Goal: Information Seeking & Learning: Check status

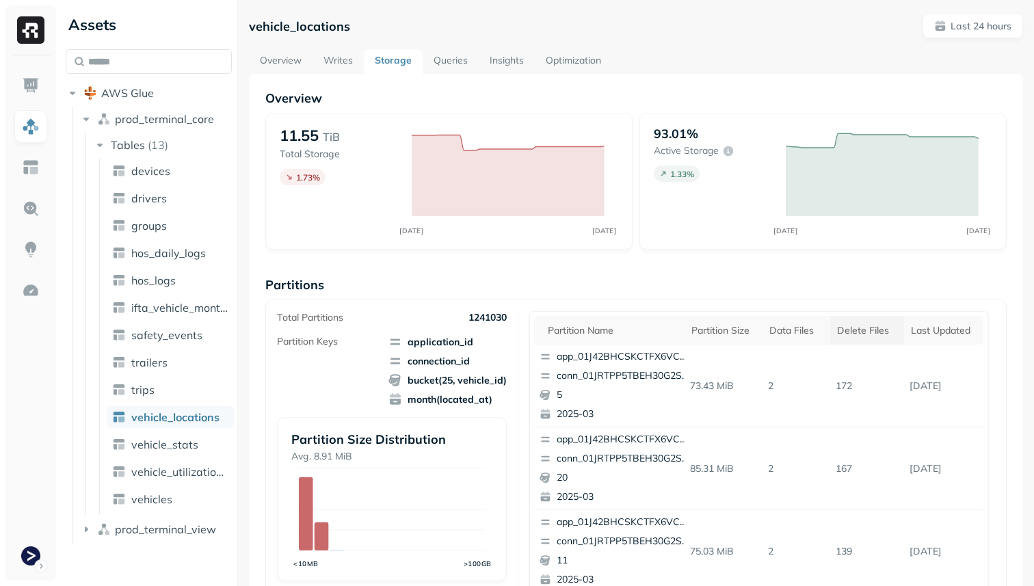
click at [852, 336] on th "Delete Files" at bounding box center [867, 330] width 74 height 29
click at [191, 438] on span "vehicle_stats" at bounding box center [164, 445] width 67 height 14
click at [861, 333] on div "Delete Files" at bounding box center [867, 330] width 60 height 13
click at [197, 420] on span "vehicle_locations" at bounding box center [174, 417] width 87 height 14
click at [878, 336] on div "Delete Files" at bounding box center [867, 330] width 60 height 13
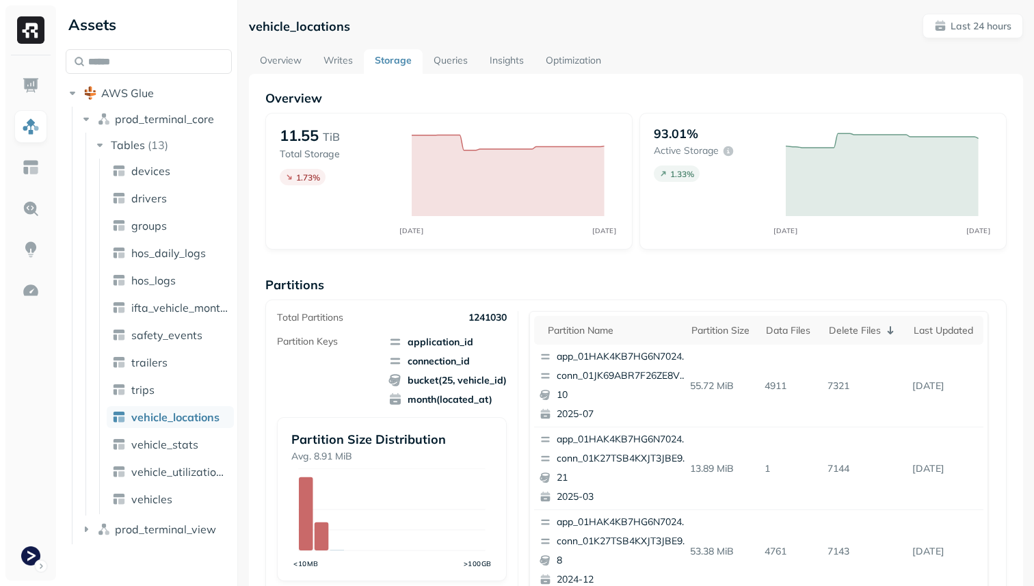
click at [291, 74] on div "Overview 11.55 TiB Total Storage 1.73 % SEP 14 SEP 15 93.01% Active storage 1.3…" at bounding box center [636, 559] width 774 height 971
click at [289, 68] on link "Overview" at bounding box center [281, 61] width 64 height 25
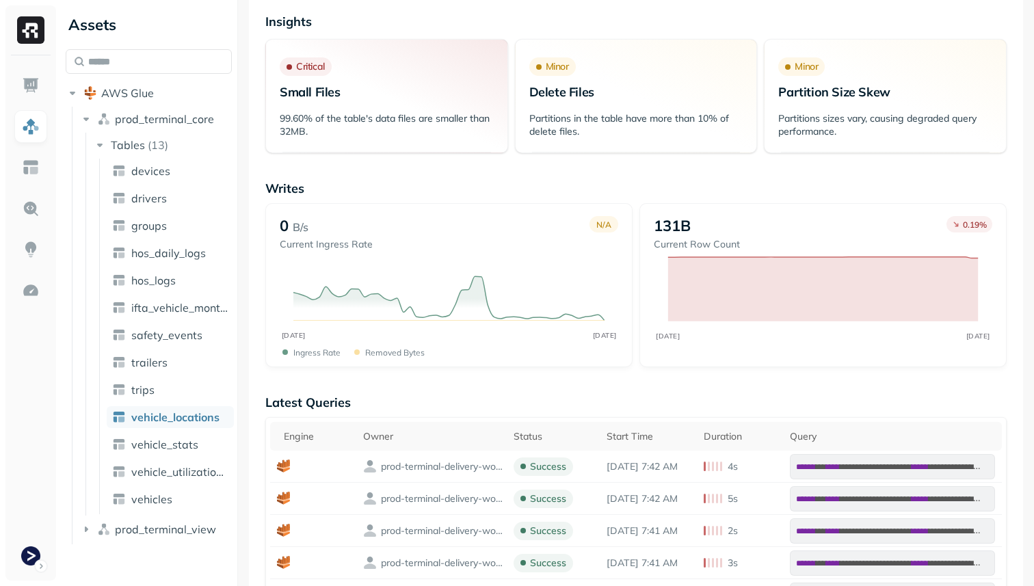
scroll to position [228, 0]
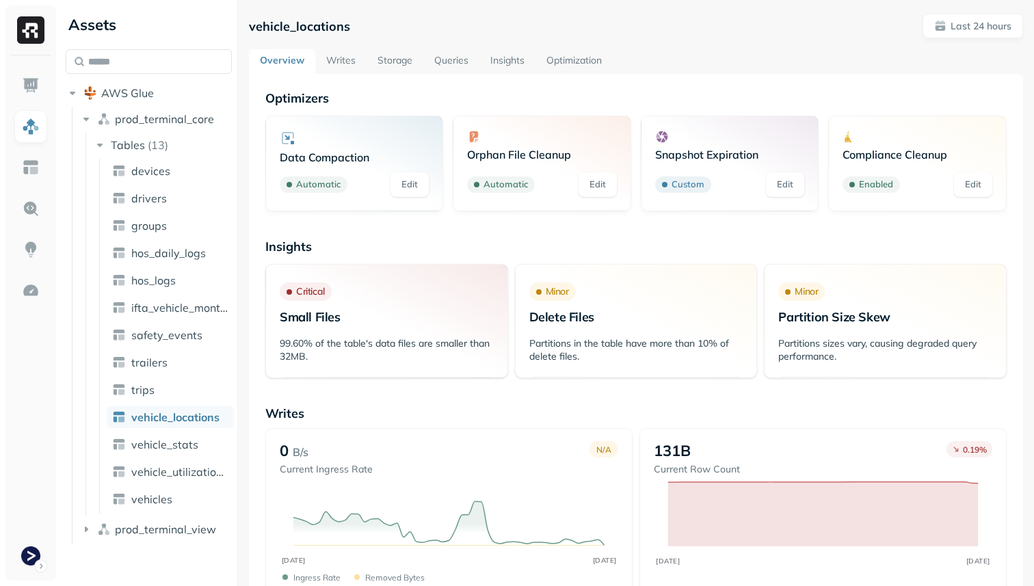
click at [401, 65] on link "Storage" at bounding box center [394, 61] width 57 height 25
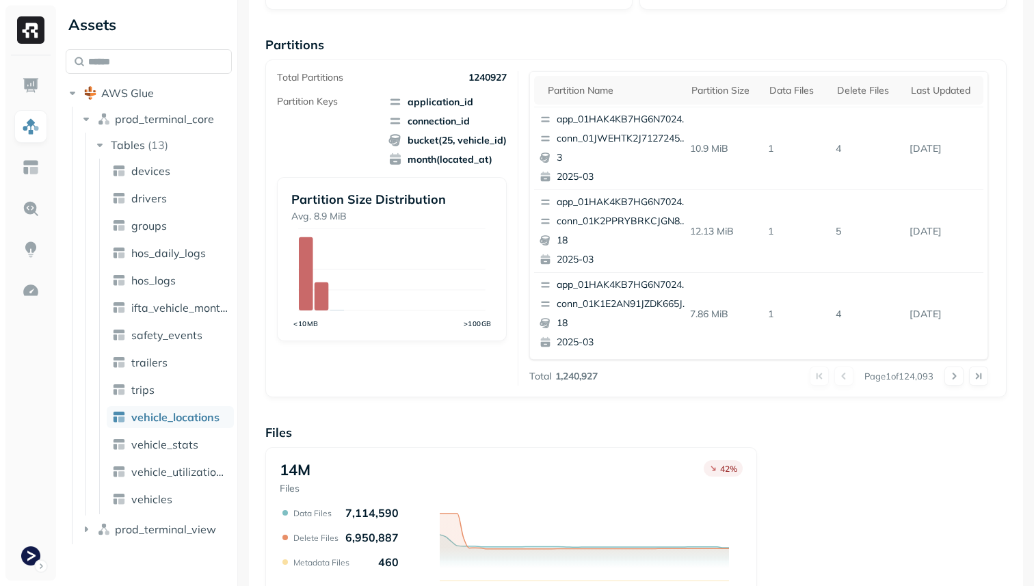
scroll to position [459, 0]
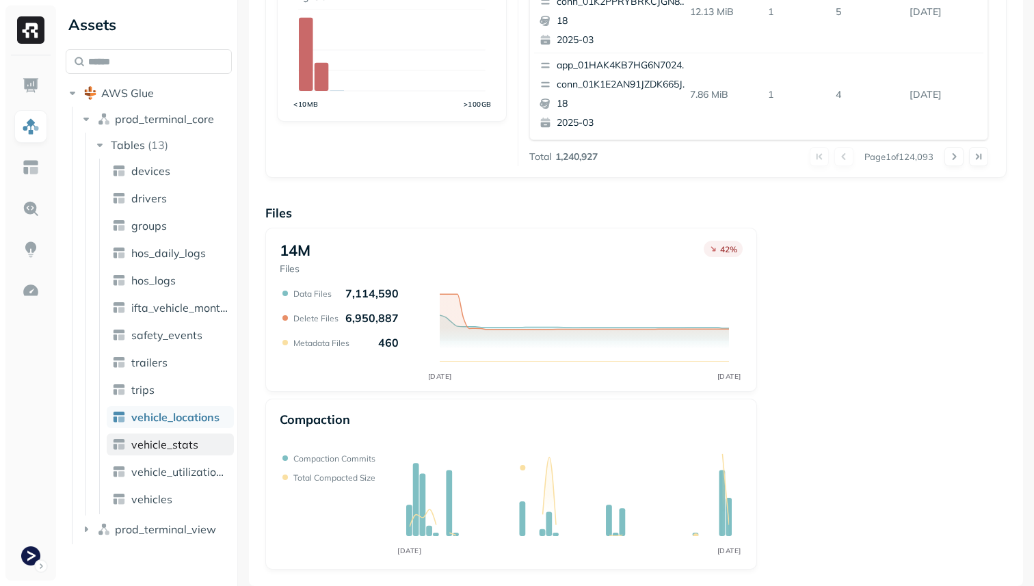
click at [149, 447] on span "vehicle_stats" at bounding box center [164, 445] width 67 height 14
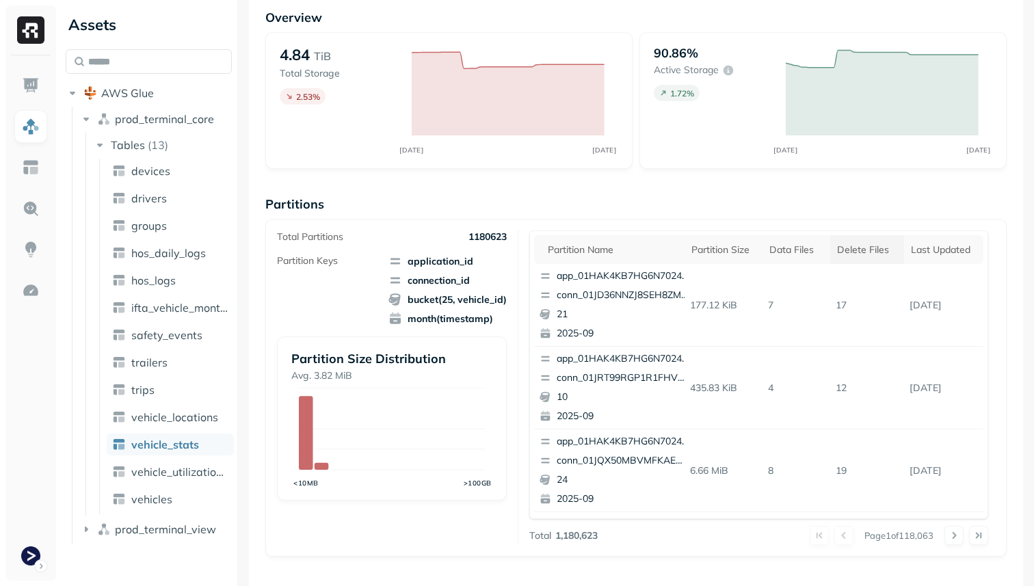
click at [850, 254] on div "Delete Files" at bounding box center [867, 249] width 60 height 13
click at [959, 535] on button at bounding box center [953, 535] width 19 height 19
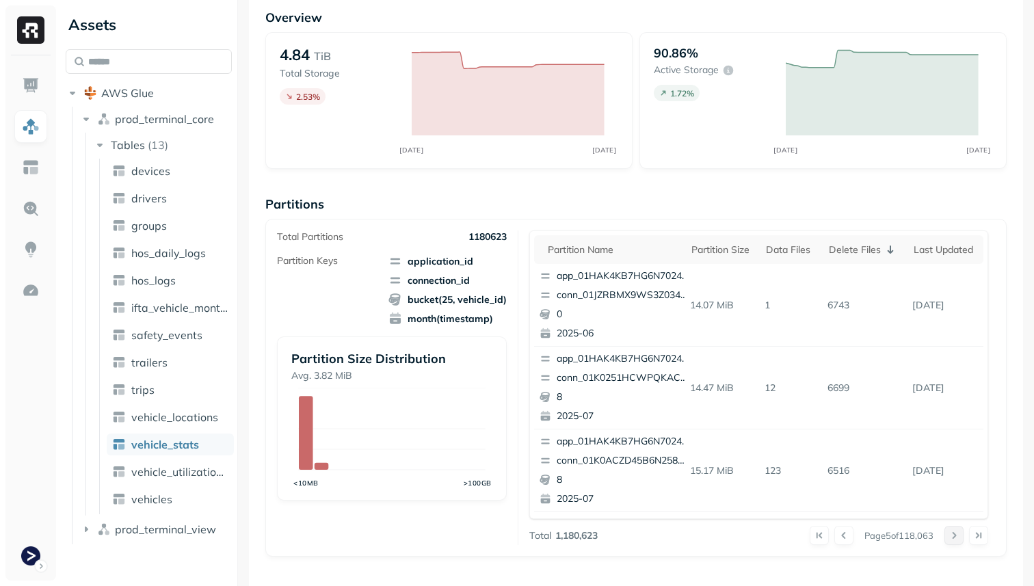
click at [959, 535] on button at bounding box center [953, 535] width 19 height 19
click at [959, 535] on div at bounding box center [966, 535] width 44 height 19
click at [959, 535] on button at bounding box center [953, 535] width 19 height 19
click at [959, 535] on div at bounding box center [966, 535] width 44 height 19
click at [959, 535] on button at bounding box center [953, 535] width 19 height 19
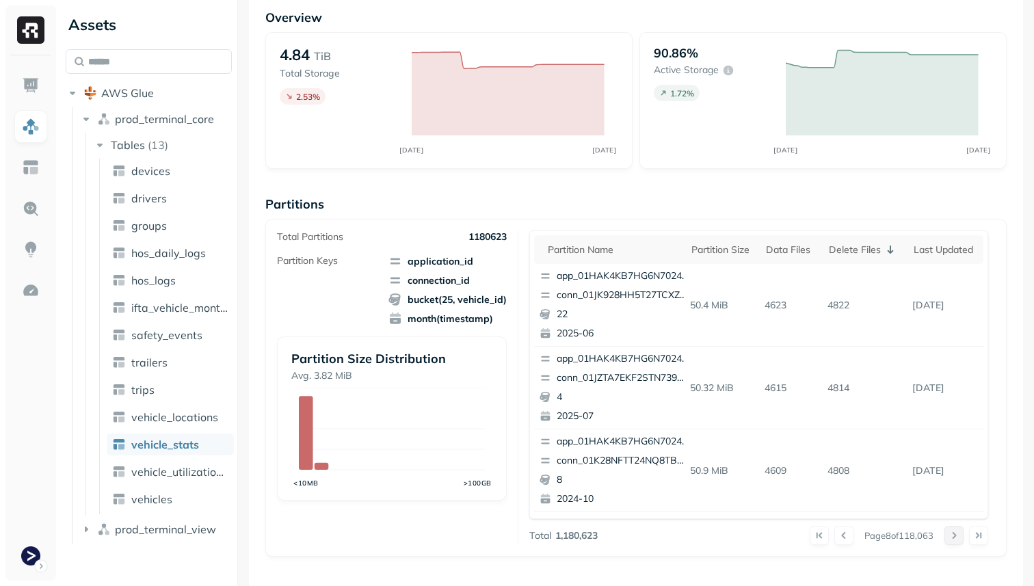
click at [959, 535] on div at bounding box center [966, 535] width 44 height 19
click at [959, 535] on button at bounding box center [953, 535] width 19 height 19
click at [959, 535] on div at bounding box center [966, 535] width 44 height 19
click at [959, 535] on button at bounding box center [953, 535] width 19 height 19
click at [959, 535] on div at bounding box center [966, 535] width 44 height 19
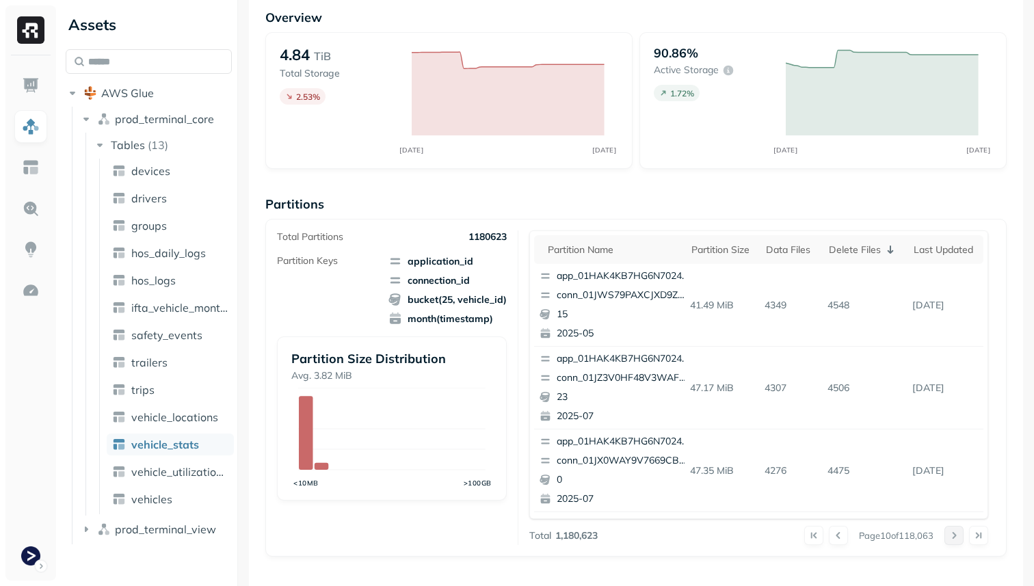
click at [959, 535] on button at bounding box center [953, 535] width 19 height 19
click at [959, 535] on div at bounding box center [966, 535] width 44 height 19
click at [959, 535] on button at bounding box center [953, 535] width 19 height 19
click at [959, 535] on div at bounding box center [966, 535] width 44 height 19
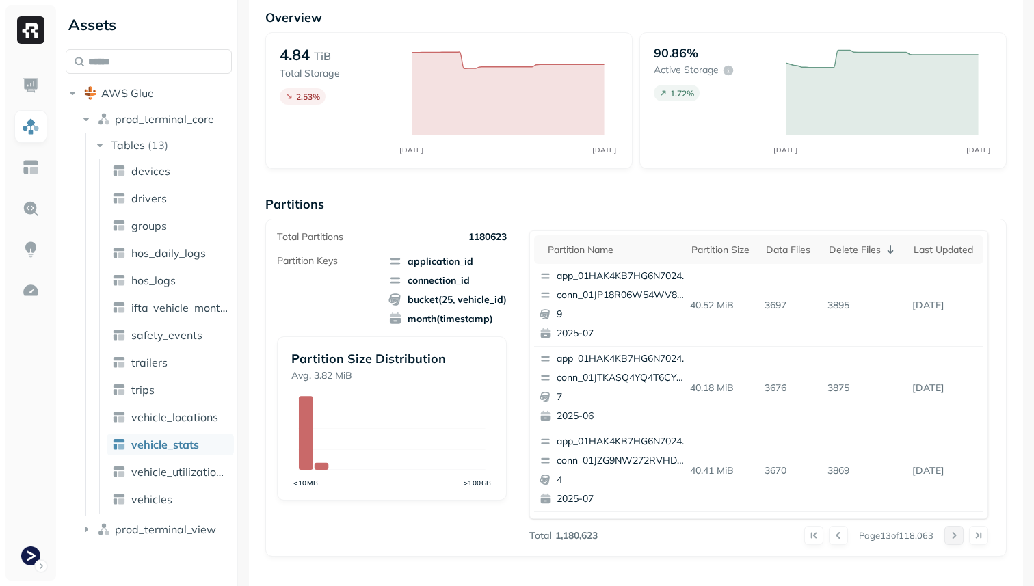
click at [959, 535] on button at bounding box center [953, 535] width 19 height 19
click at [959, 535] on div at bounding box center [966, 535] width 44 height 19
click at [959, 535] on button at bounding box center [953, 535] width 19 height 19
click at [959, 535] on div at bounding box center [966, 535] width 44 height 19
click at [959, 535] on button at bounding box center [953, 535] width 19 height 19
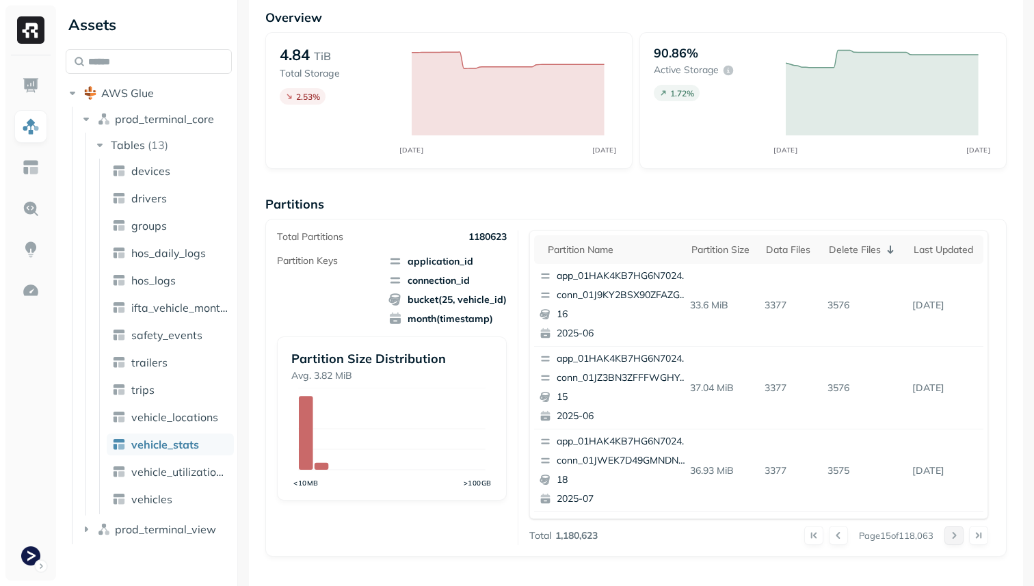
click at [959, 535] on div at bounding box center [966, 535] width 44 height 19
click at [959, 535] on button at bounding box center [953, 535] width 19 height 19
click at [959, 535] on div at bounding box center [966, 535] width 44 height 19
click at [959, 535] on button at bounding box center [953, 535] width 19 height 19
click at [959, 535] on div at bounding box center [966, 535] width 44 height 19
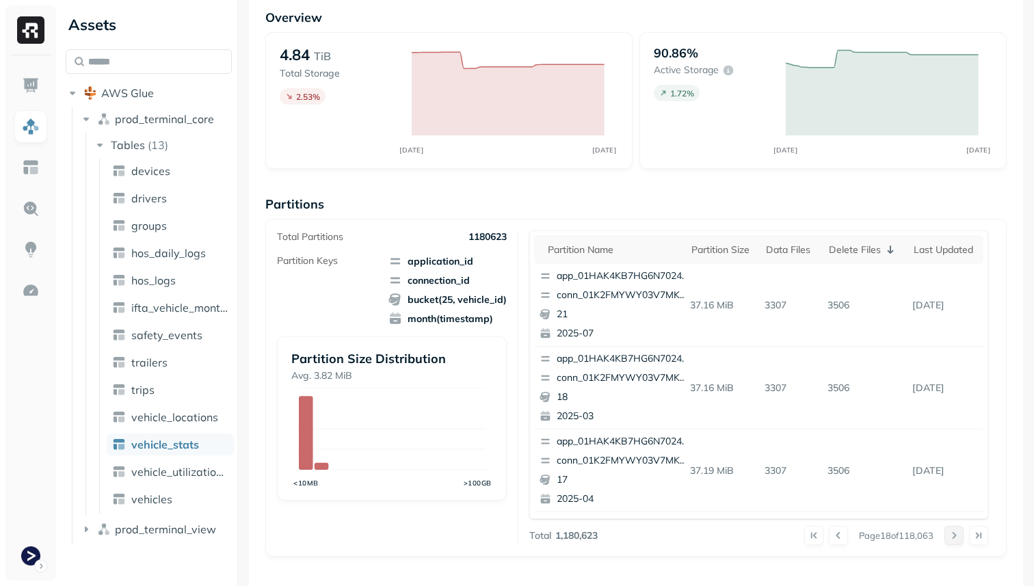
click at [959, 535] on button at bounding box center [953, 535] width 19 height 19
click at [959, 535] on div at bounding box center [966, 535] width 44 height 19
click at [959, 535] on button at bounding box center [953, 535] width 19 height 19
click at [959, 535] on div at bounding box center [966, 535] width 44 height 19
click at [959, 535] on button at bounding box center [953, 535] width 19 height 19
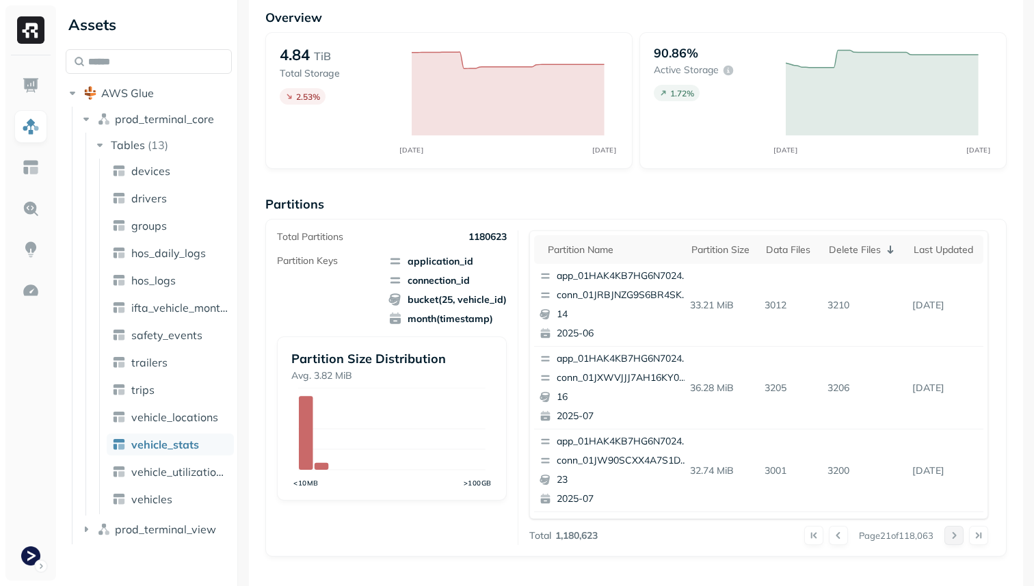
click at [959, 535] on div at bounding box center [966, 535] width 44 height 19
click at [959, 535] on button at bounding box center [953, 535] width 19 height 19
click at [959, 535] on div at bounding box center [966, 535] width 44 height 19
click at [959, 535] on button at bounding box center [953, 535] width 19 height 19
click at [959, 535] on div at bounding box center [966, 535] width 44 height 19
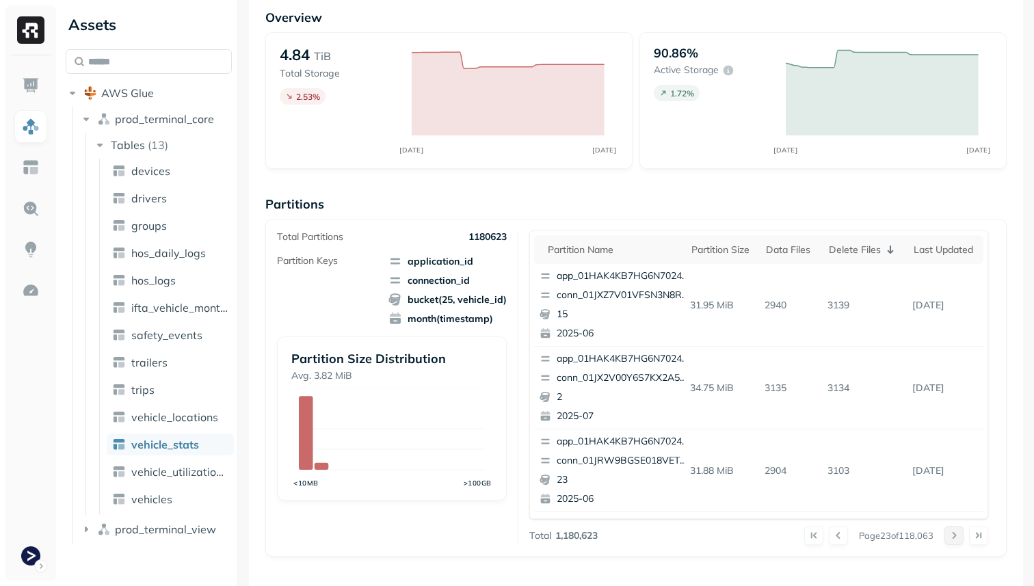
click at [959, 535] on button at bounding box center [953, 535] width 19 height 19
click at [959, 535] on div at bounding box center [966, 535] width 44 height 19
click at [959, 535] on button at bounding box center [953, 535] width 19 height 19
click at [959, 535] on div at bounding box center [966, 535] width 44 height 19
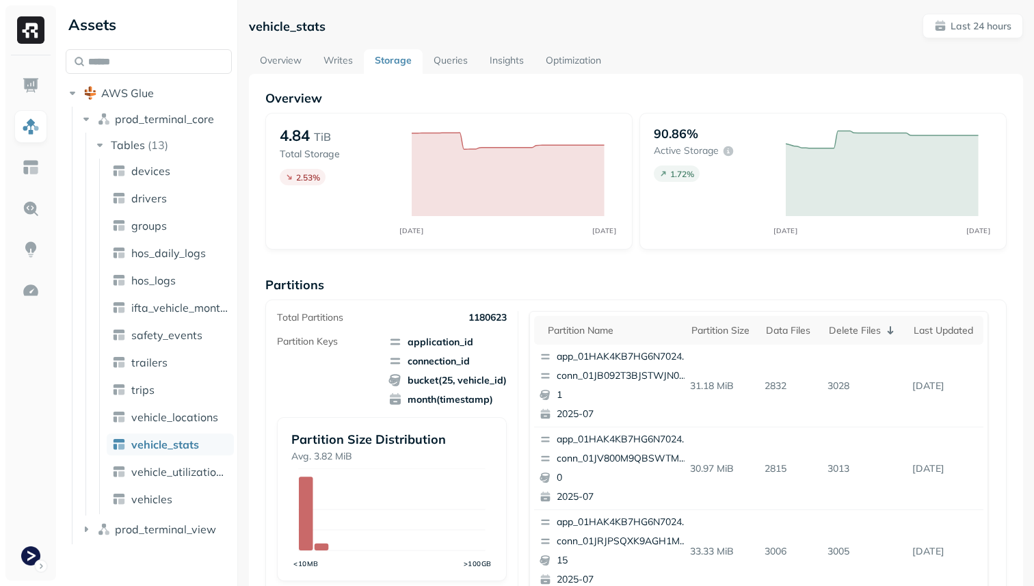
click at [299, 51] on link "Overview" at bounding box center [281, 61] width 64 height 25
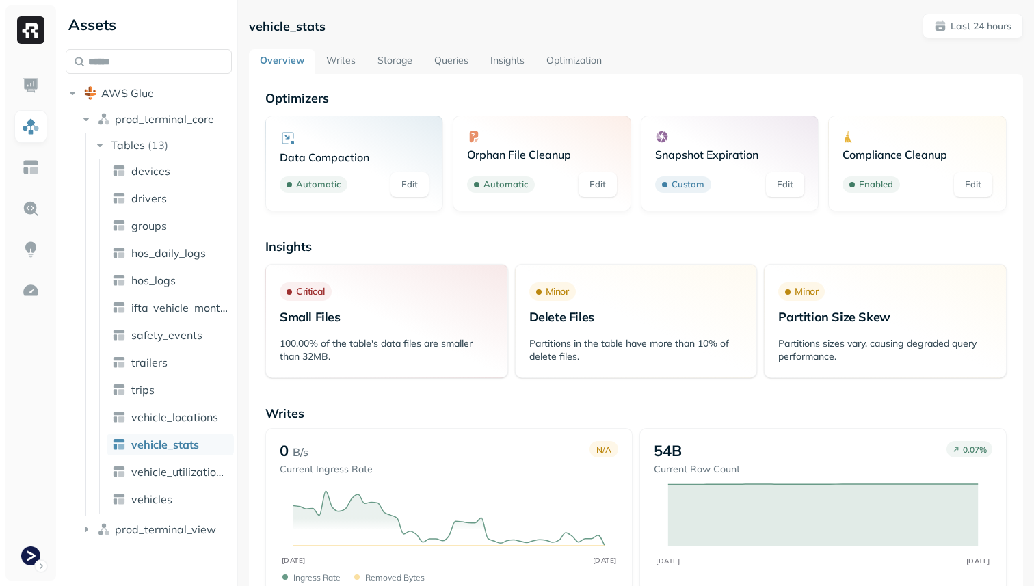
click at [348, 66] on link "Writes" at bounding box center [340, 61] width 51 height 25
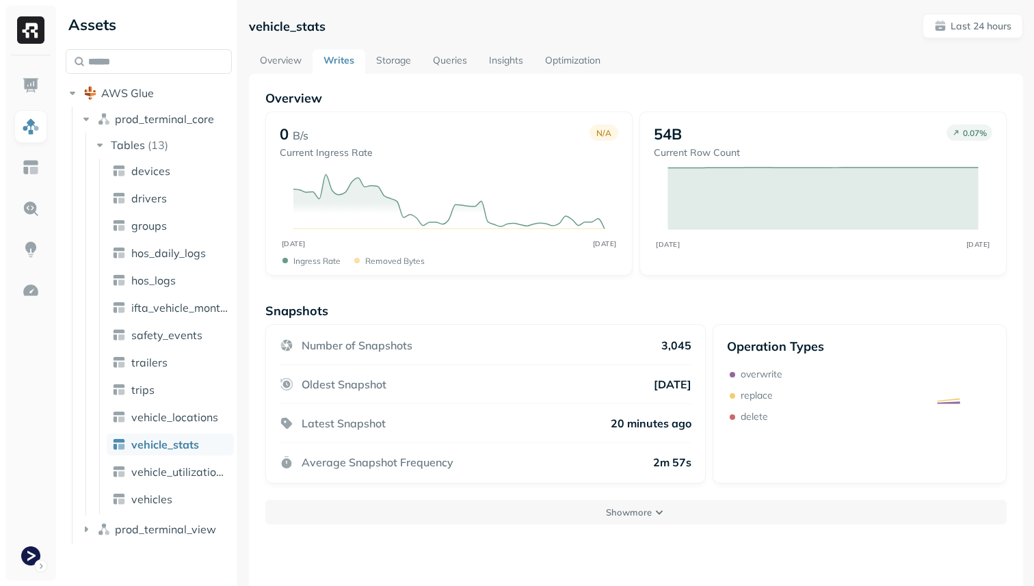
click at [389, 66] on link "Storage" at bounding box center [393, 61] width 57 height 25
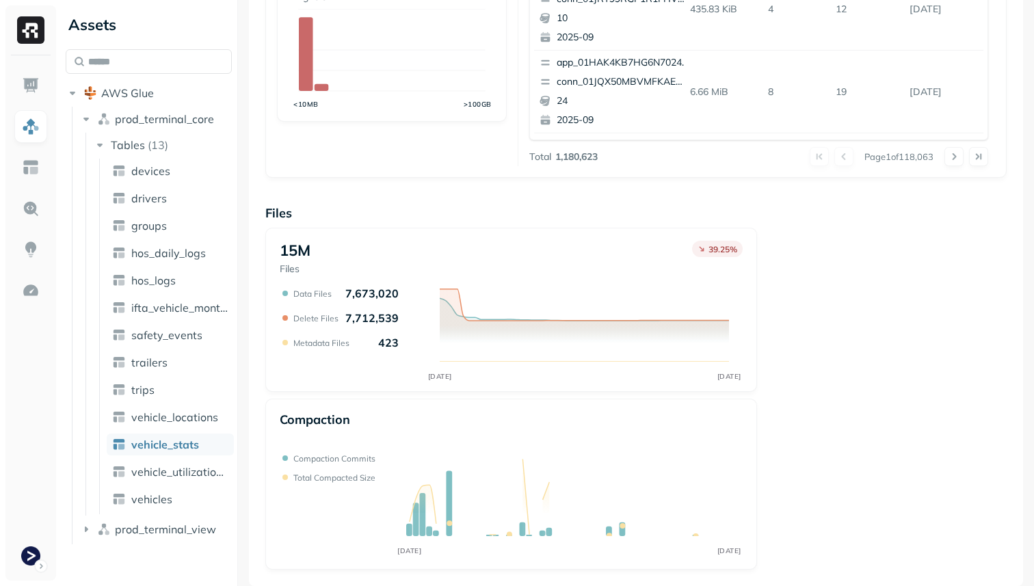
scroll to position [438, 0]
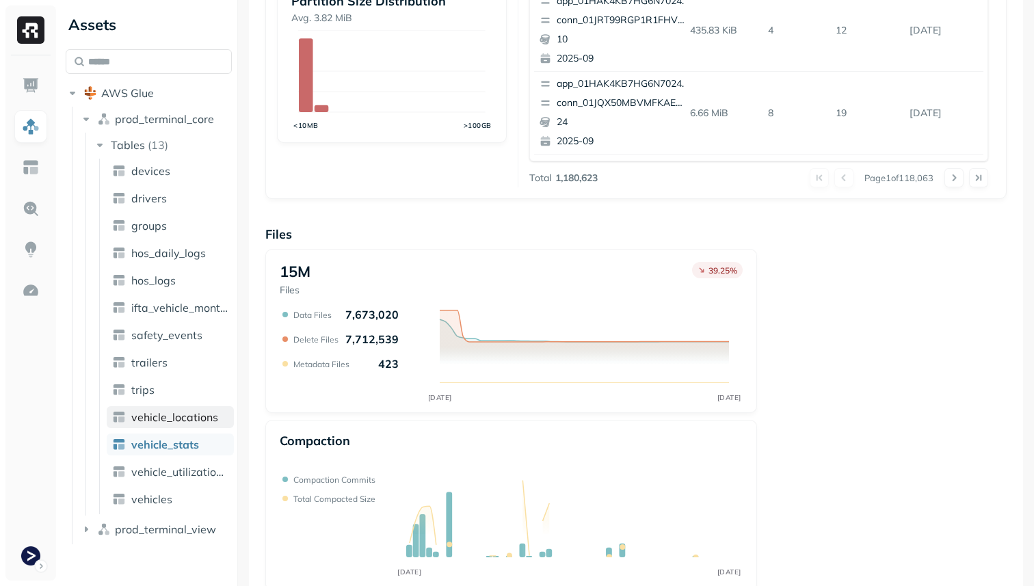
click at [173, 422] on span "vehicle_locations" at bounding box center [174, 417] width 87 height 14
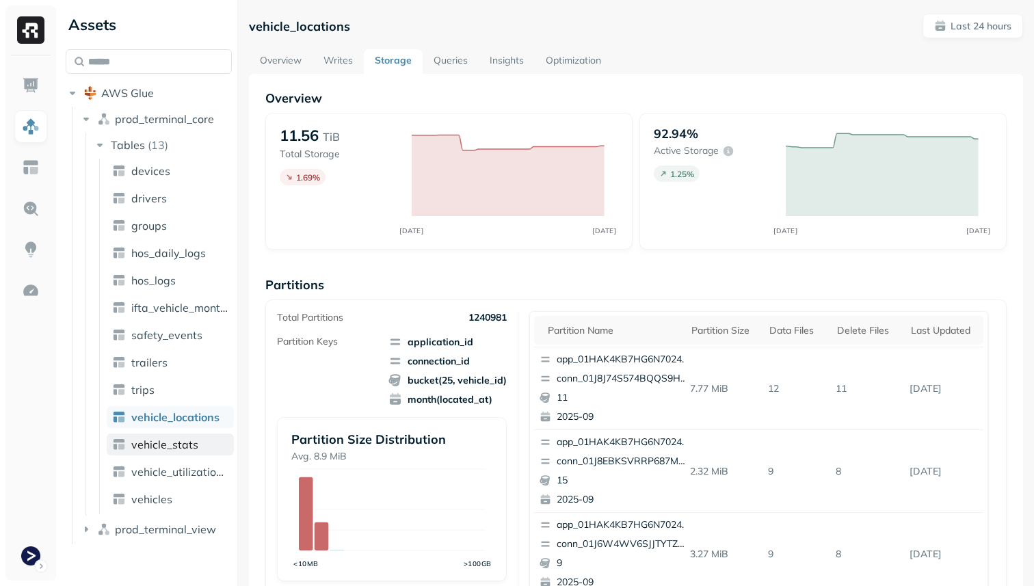
click at [167, 454] on link "vehicle_stats" at bounding box center [170, 444] width 127 height 22
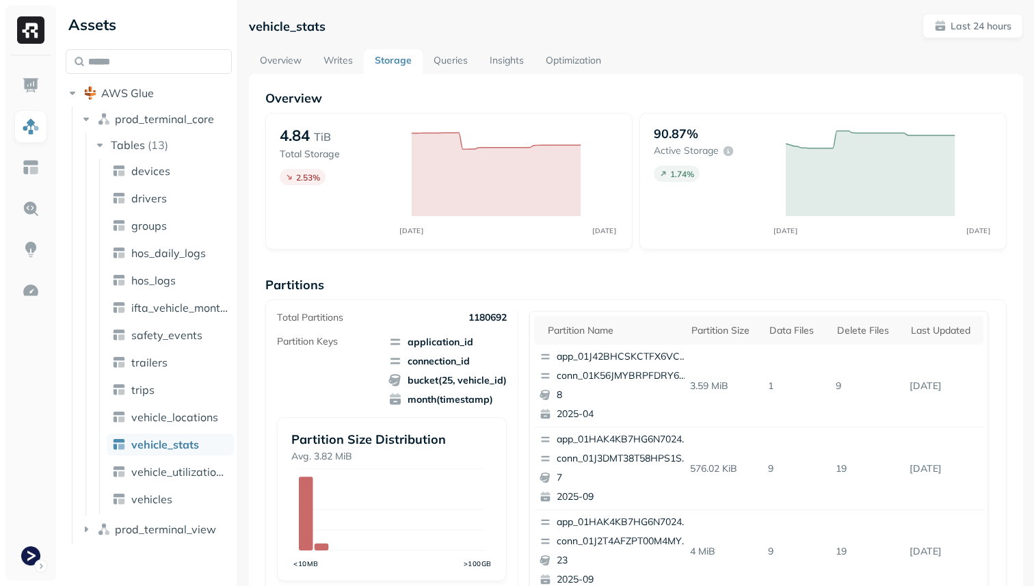
scroll to position [459, 0]
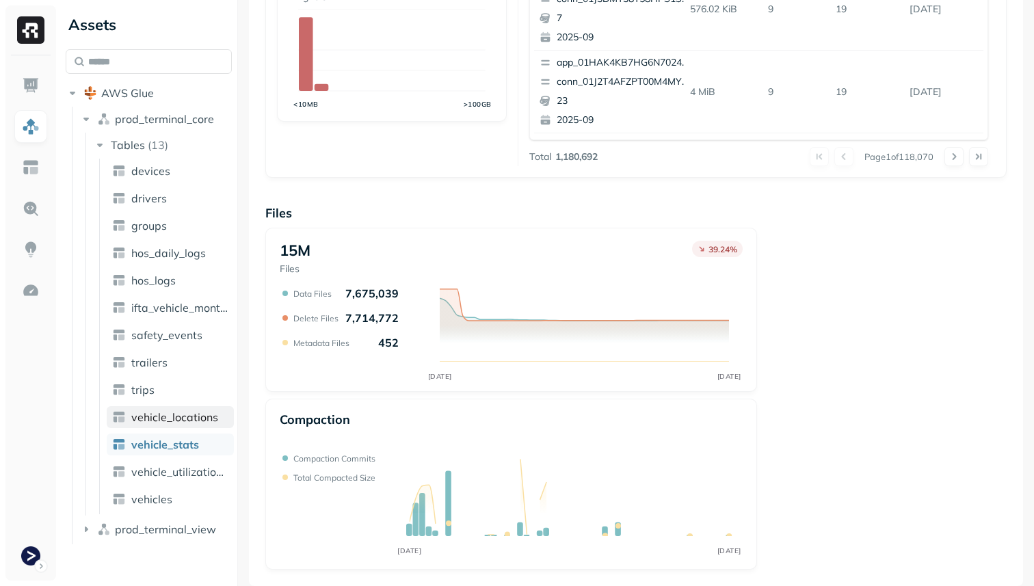
click at [154, 416] on span "vehicle_locations" at bounding box center [174, 417] width 87 height 14
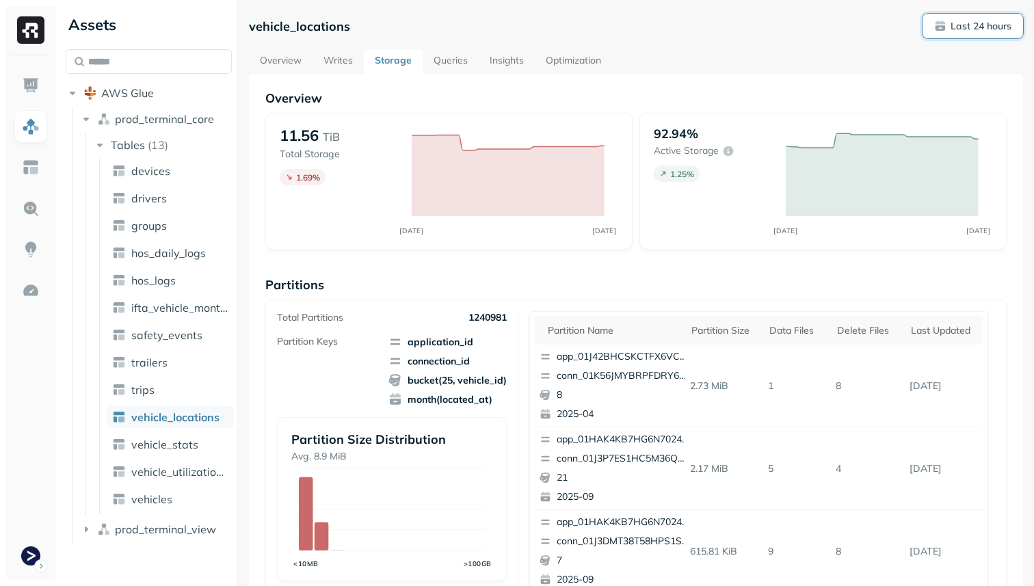
click at [986, 36] on button "Last 24 hours" at bounding box center [972, 26] width 100 height 25
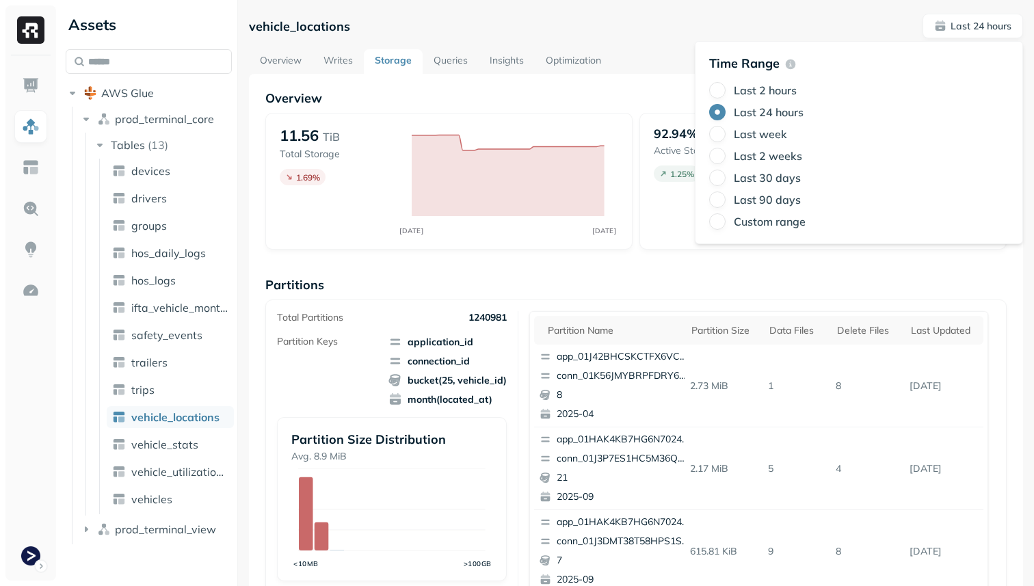
click at [782, 94] on label "Last 2 hours" at bounding box center [765, 90] width 63 height 14
click at [725, 94] on button "Last 2 hours" at bounding box center [717, 90] width 16 height 16
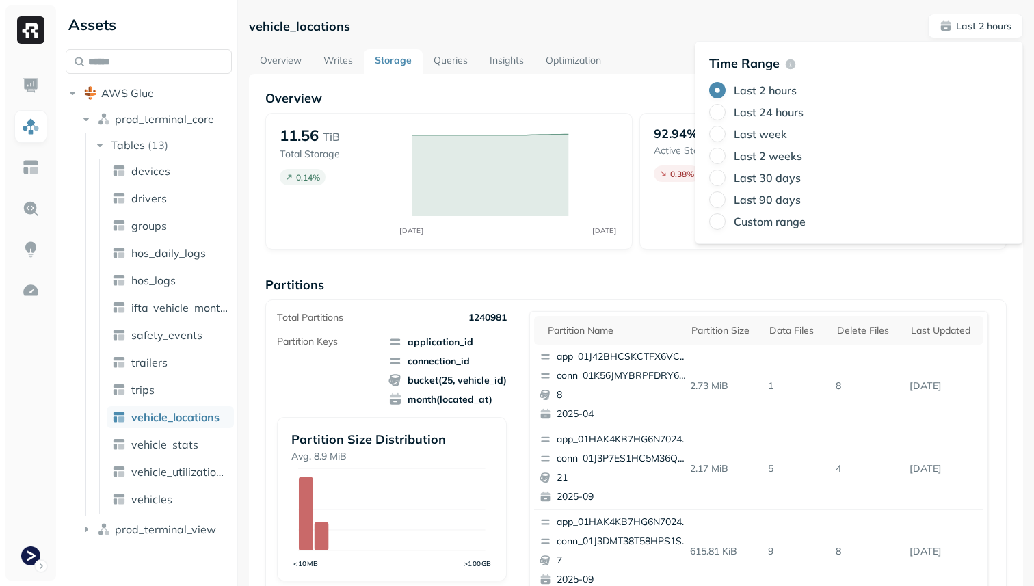
click at [487, 264] on div "Overview 11.56 TiB Total Storage 0.14 % SEP 15 SEP 15 92.94% Active storage 0.3…" at bounding box center [635, 559] width 741 height 939
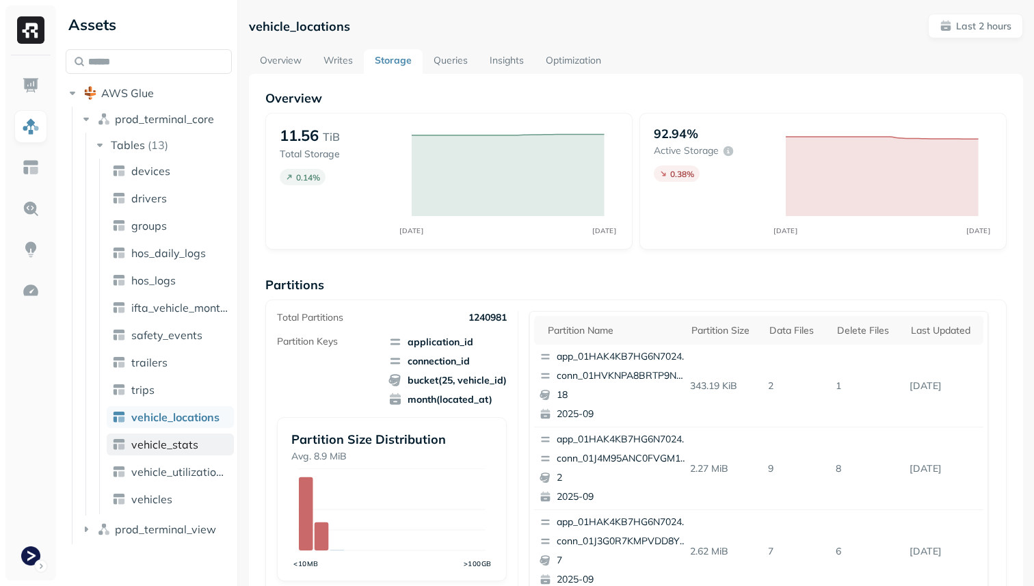
click at [205, 438] on link "vehicle_stats" at bounding box center [170, 444] width 127 height 22
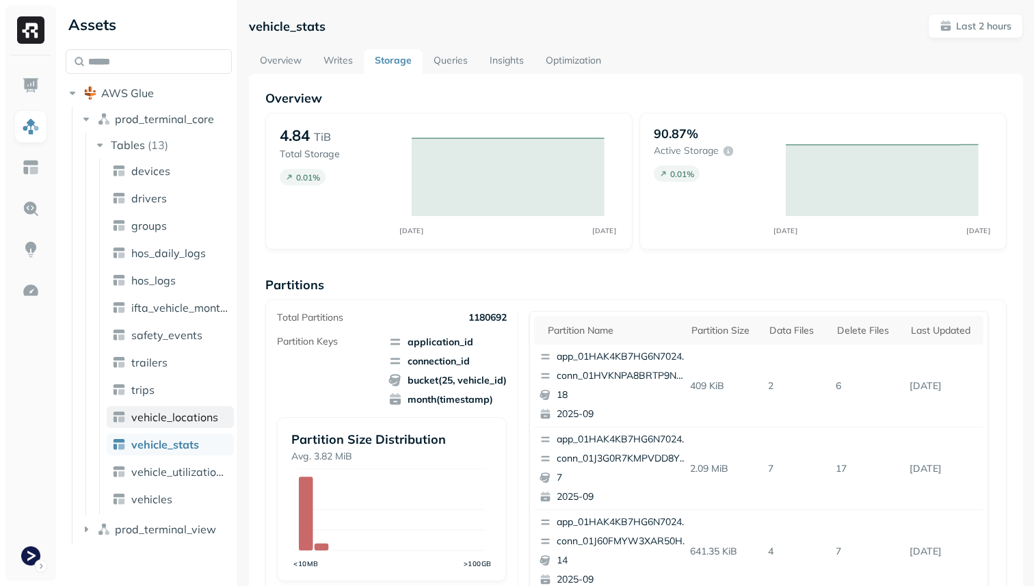
click at [167, 422] on span "vehicle_locations" at bounding box center [174, 417] width 87 height 14
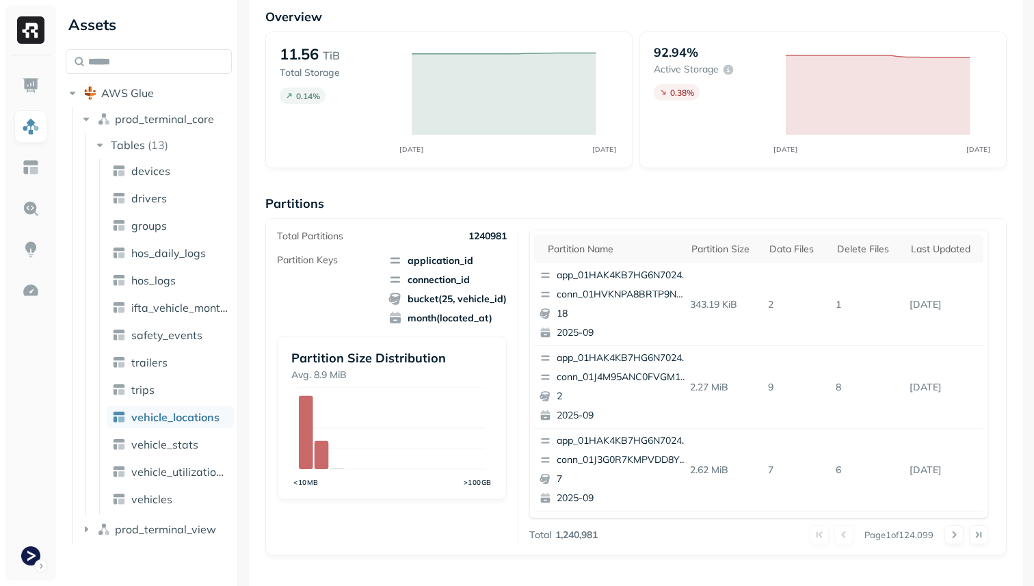
scroll to position [459, 0]
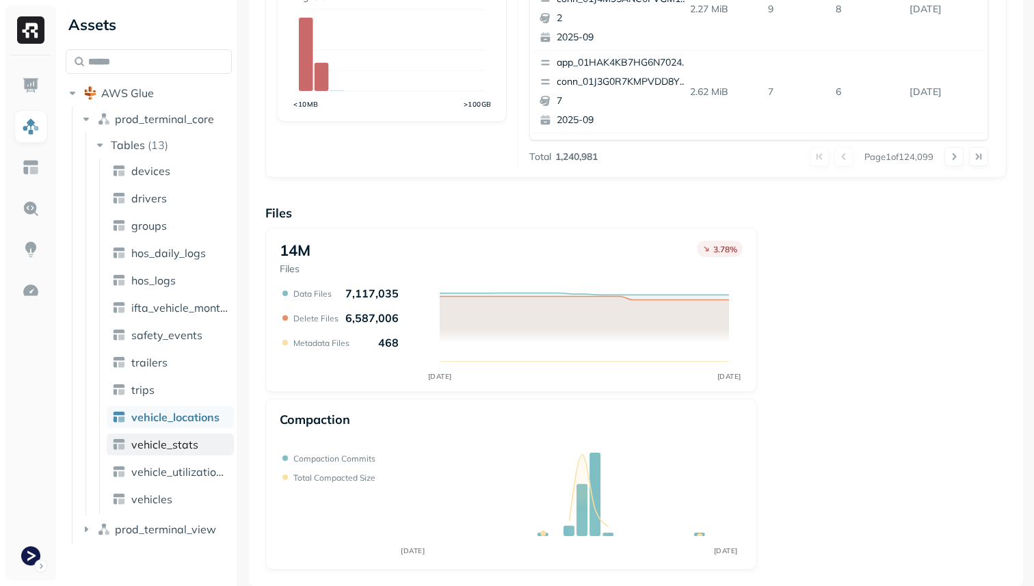
click at [171, 448] on span "vehicle_stats" at bounding box center [164, 445] width 67 height 14
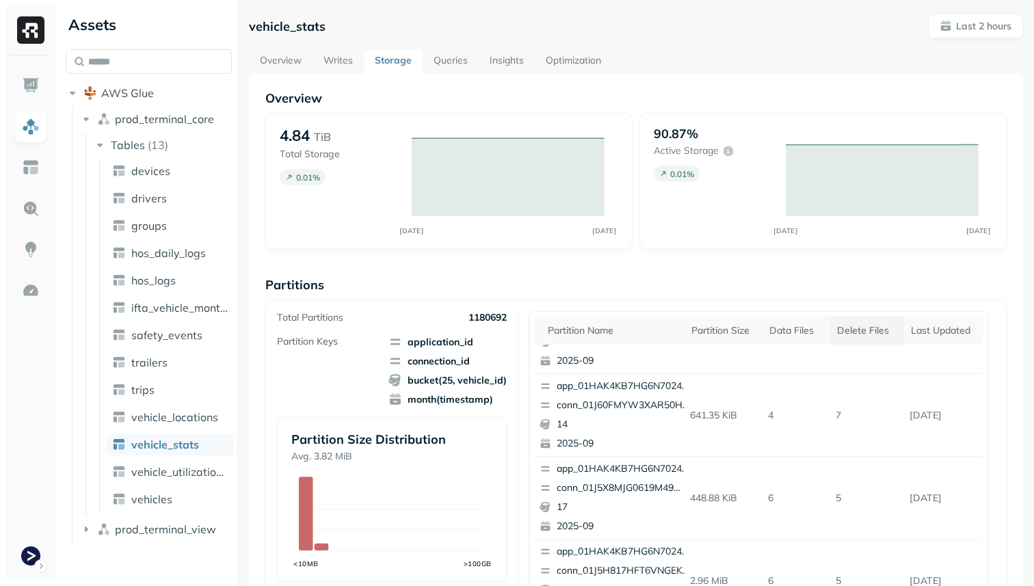
scroll to position [77, 0]
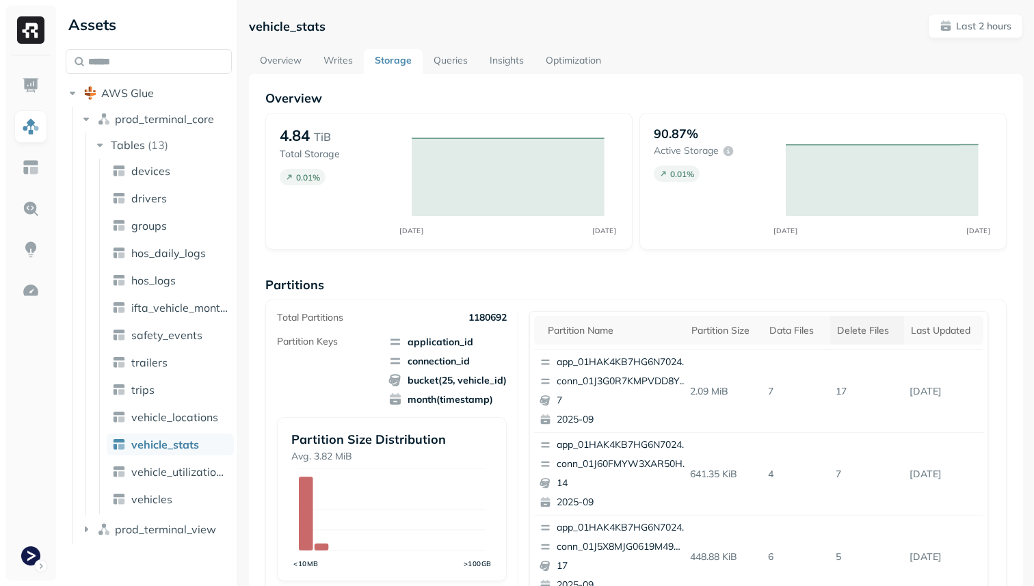
click at [895, 332] on div "Delete Files" at bounding box center [867, 330] width 60 height 13
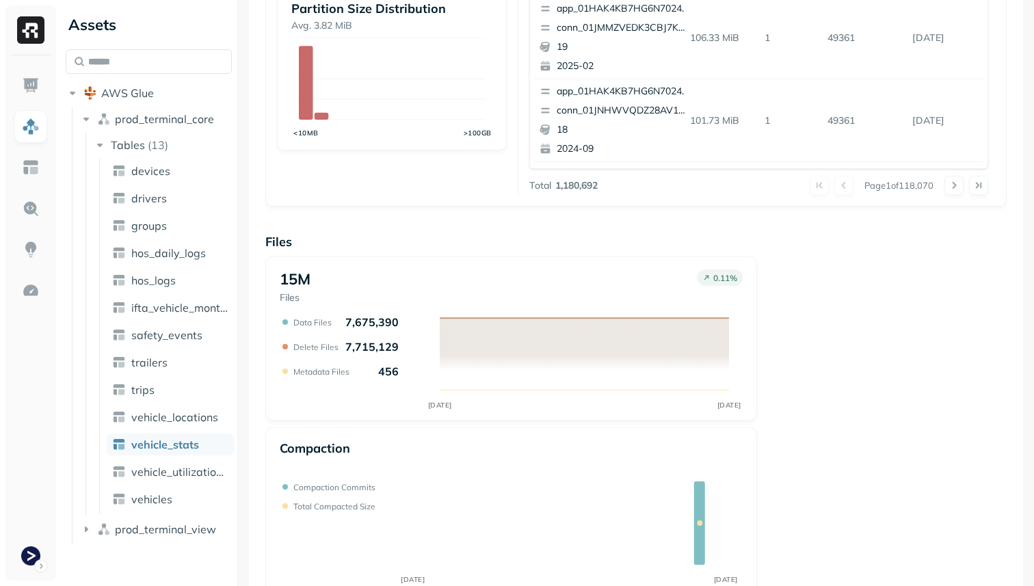
scroll to position [459, 0]
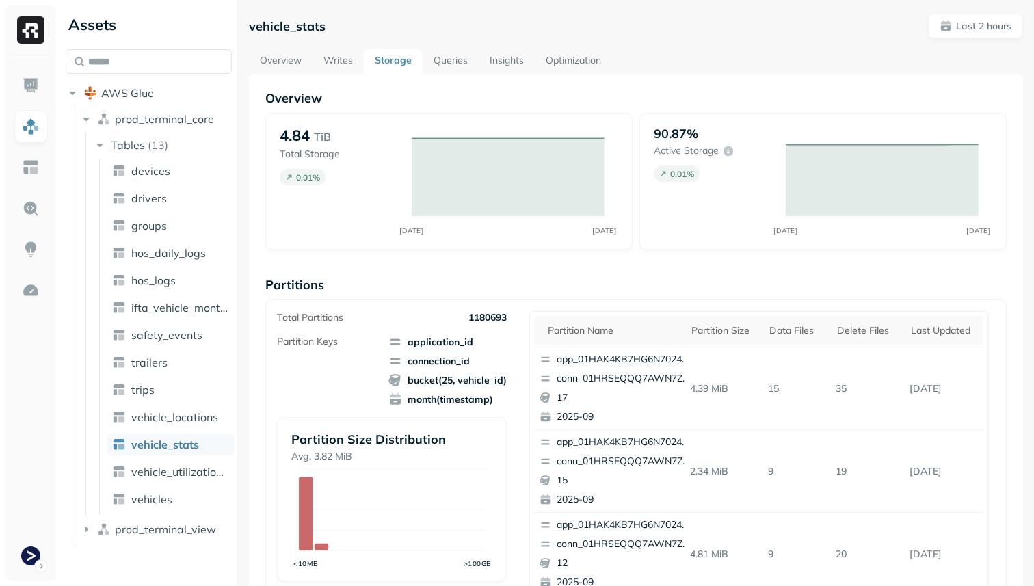
click at [200, 405] on ul "devices drivers groups hos_daily_logs hos_logs ifta_vehicle_months safety_event…" at bounding box center [166, 336] width 135 height 355
click at [198, 412] on span "vehicle_locations" at bounding box center [174, 417] width 87 height 14
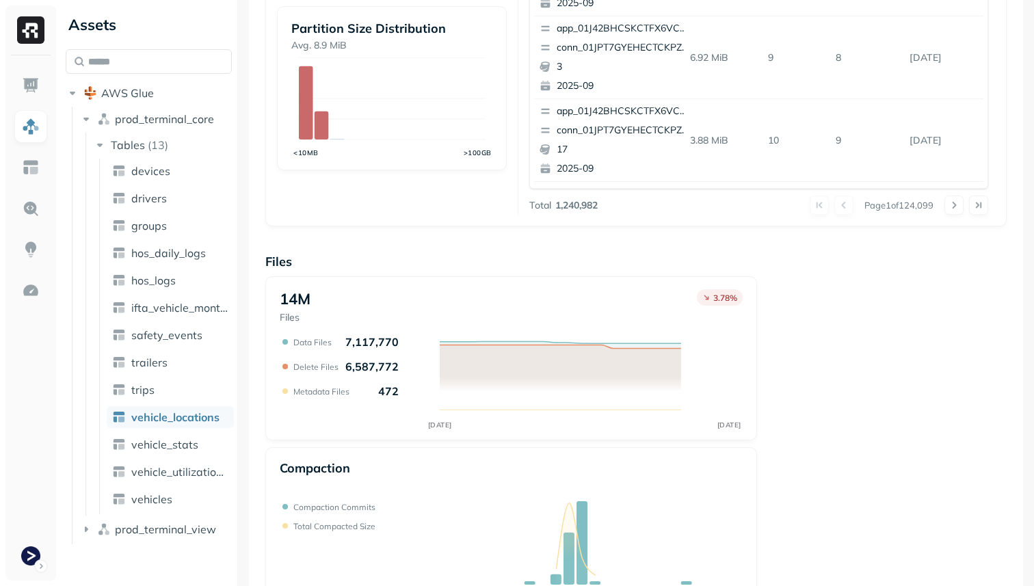
scroll to position [459, 0]
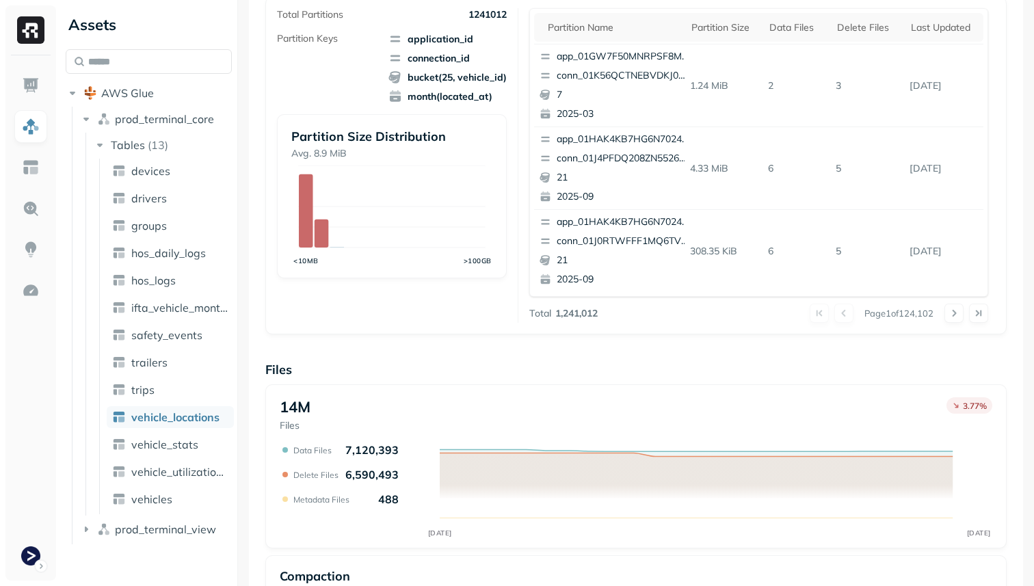
scroll to position [459, 0]
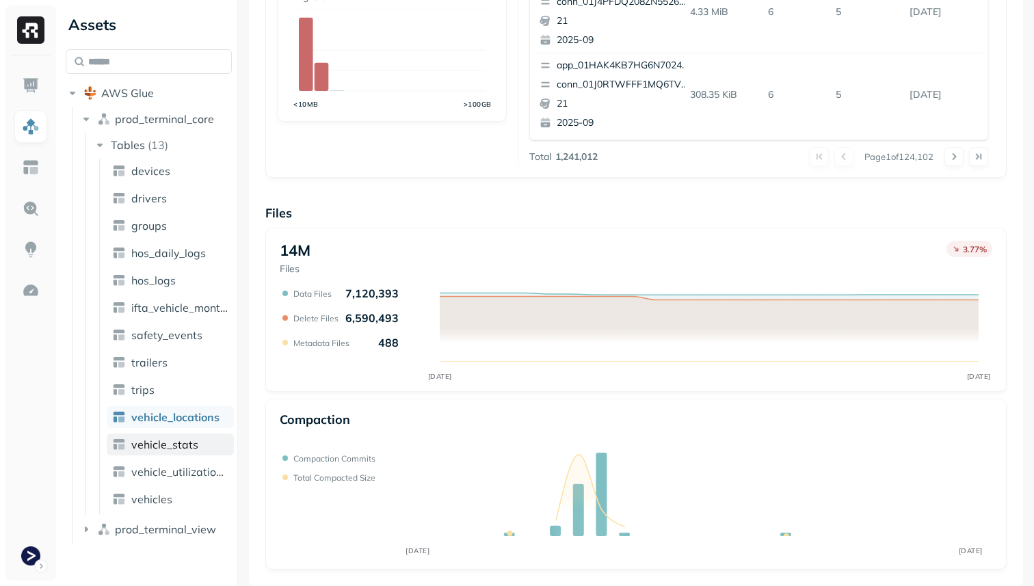
click at [206, 441] on link "vehicle_stats" at bounding box center [170, 444] width 127 height 22
